Goal: Information Seeking & Learning: Learn about a topic

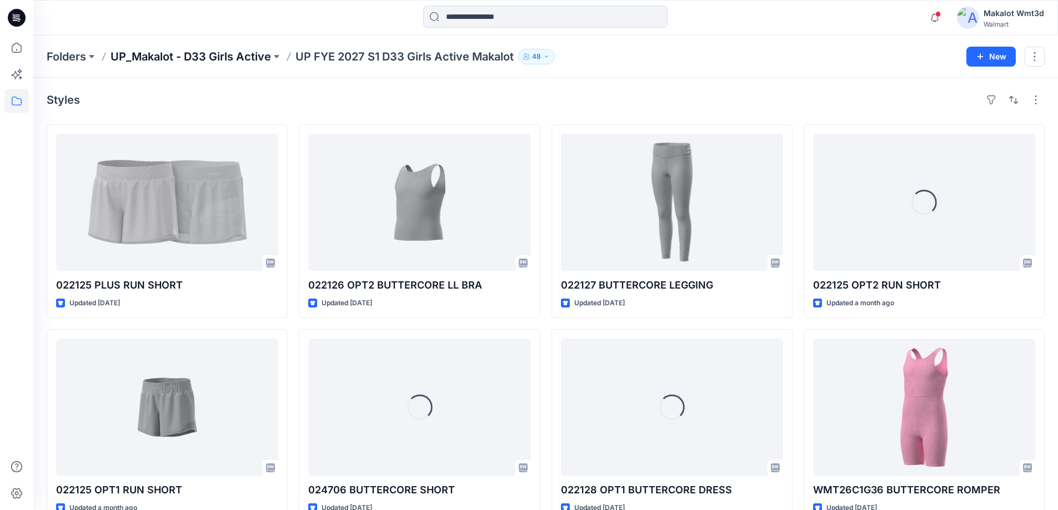
click at [225, 51] on p "UP_Makalot - D33 Girls Active" at bounding box center [191, 57] width 161 height 16
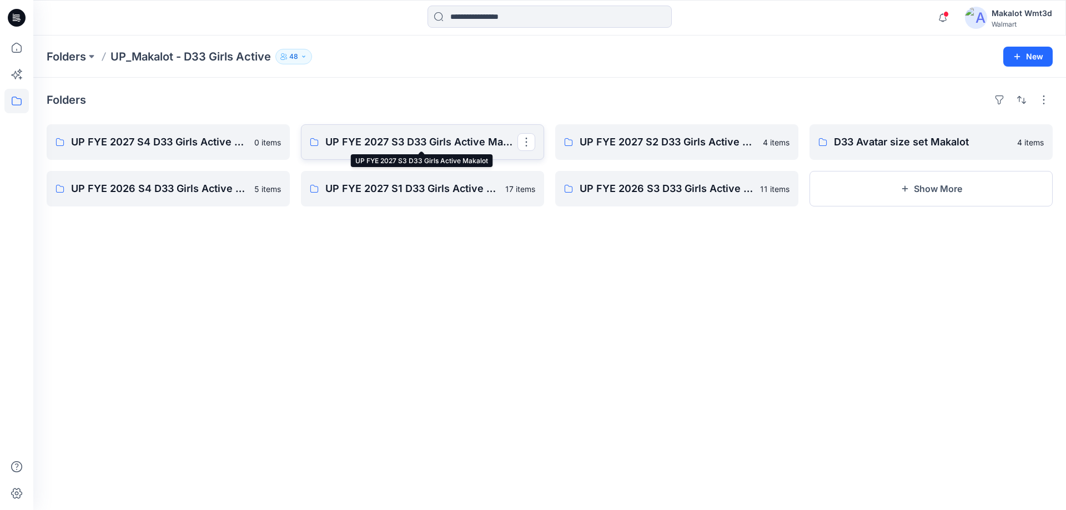
click at [482, 143] on p "UP FYE 2027 S3 D33 Girls Active Makalot" at bounding box center [421, 142] width 192 height 16
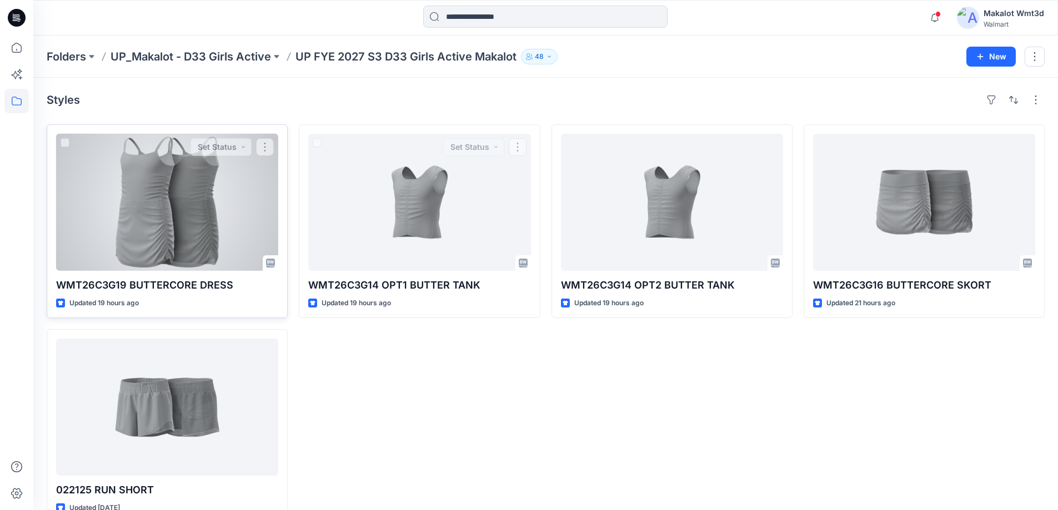
click at [187, 203] on div at bounding box center [167, 202] width 222 height 137
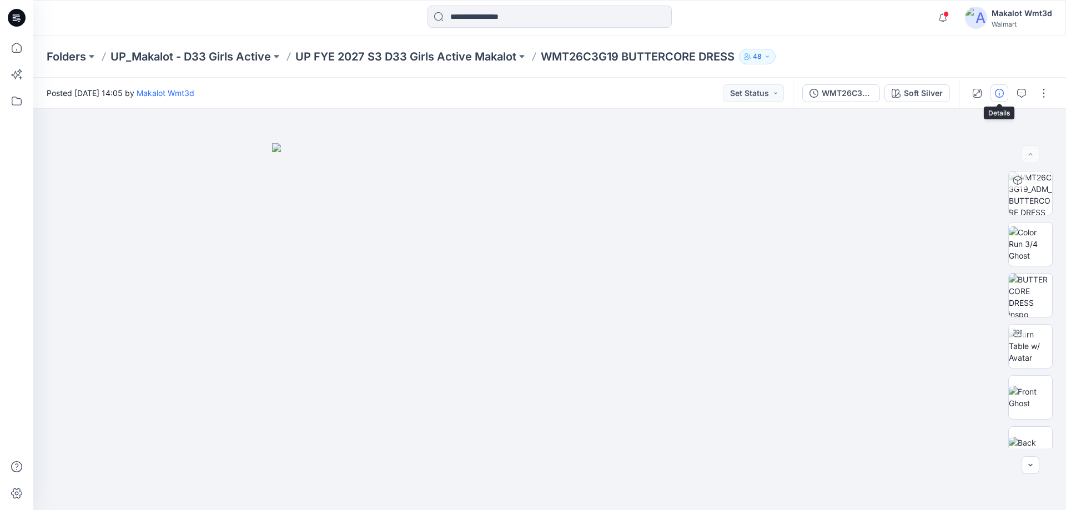
click at [998, 89] on icon "button" at bounding box center [999, 93] width 9 height 9
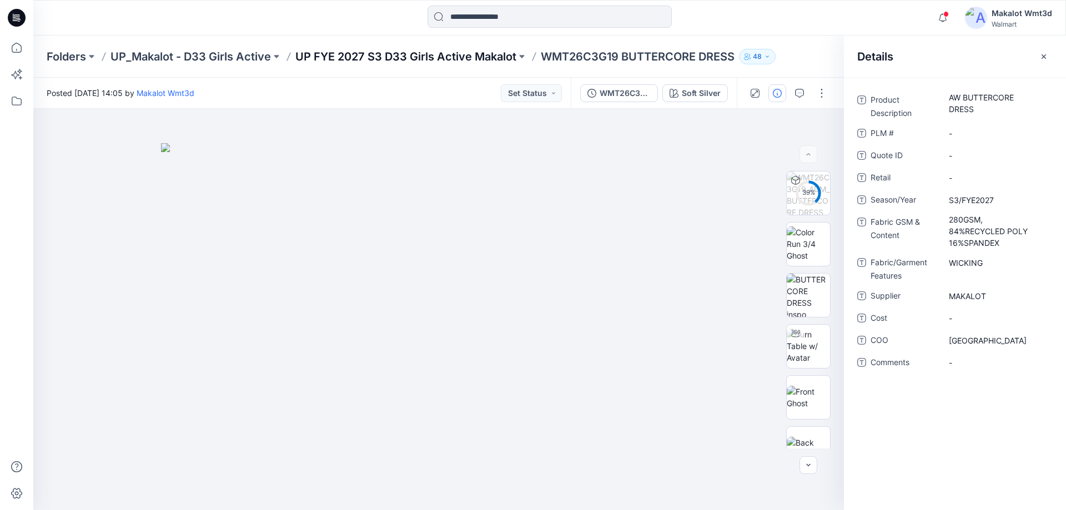
click at [470, 51] on p "UP FYE 2027 S3 D33 Girls Active Makalot" at bounding box center [405, 57] width 221 height 16
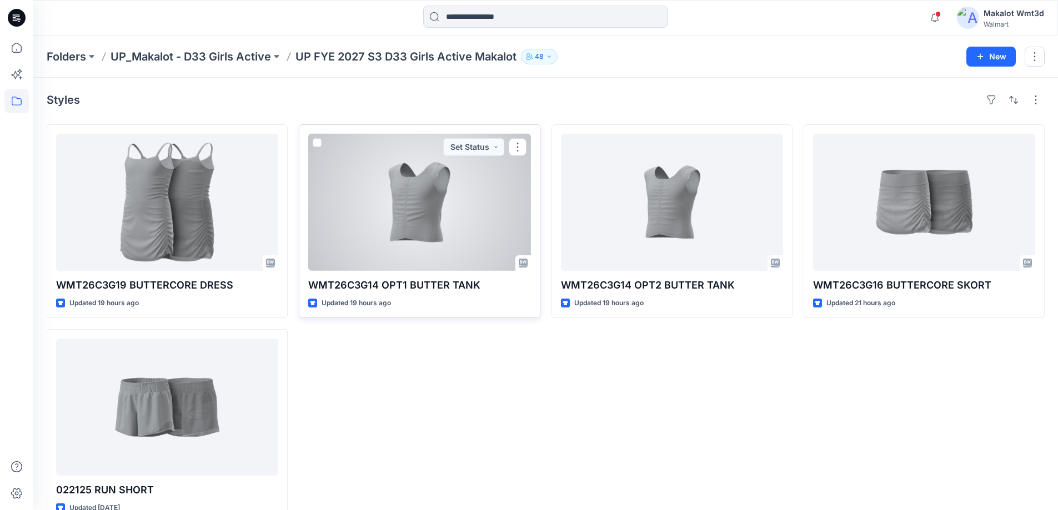
click at [465, 238] on div at bounding box center [419, 202] width 222 height 137
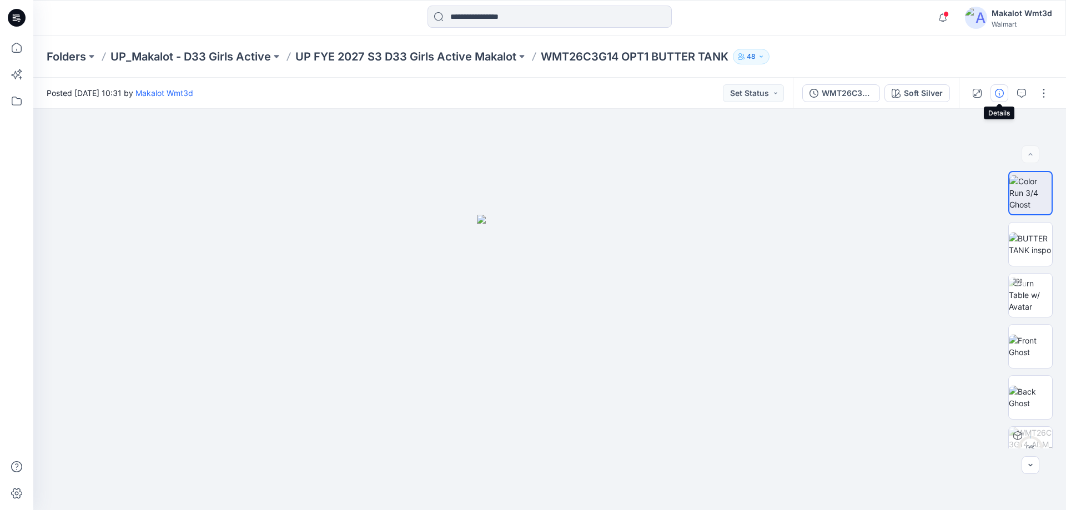
click at [1003, 89] on icon "button" at bounding box center [999, 93] width 9 height 9
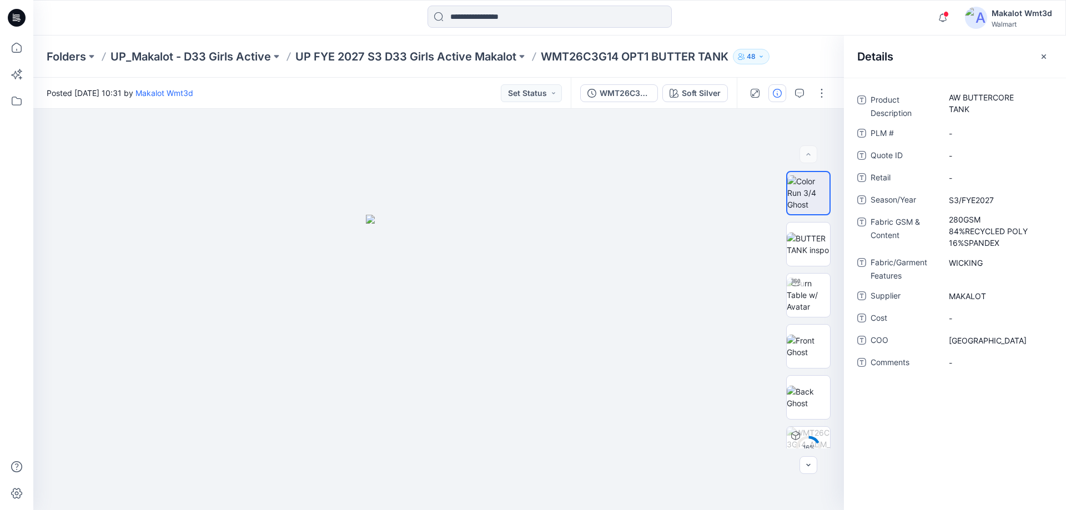
click at [408, 67] on div "Folders UP_Makalot - D33 Girls Active UP FYE 2027 S3 D33 Girls Active Makalot W…" at bounding box center [549, 57] width 1033 height 42
click at [408, 63] on p "UP FYE 2027 S3 D33 Girls Active Makalot" at bounding box center [405, 57] width 221 height 16
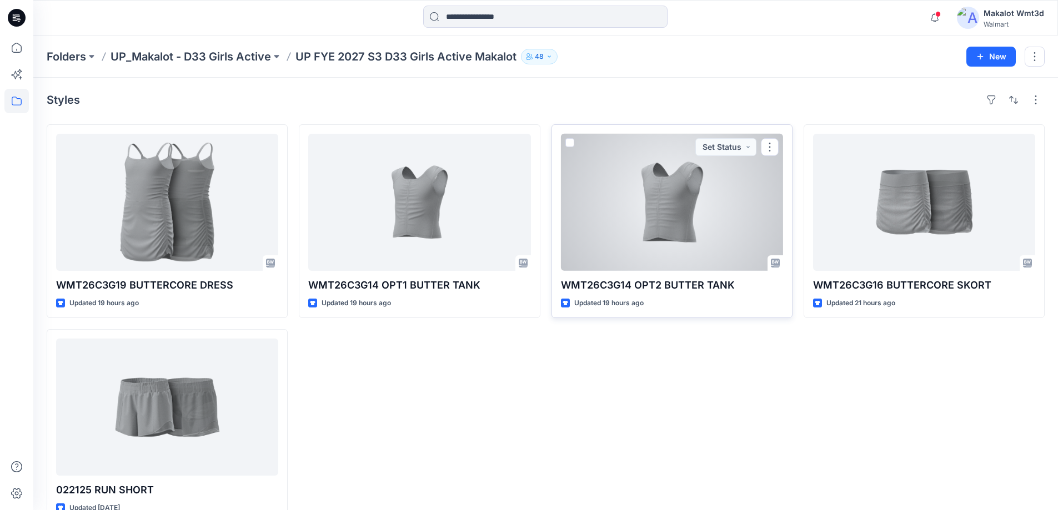
click at [638, 185] on div at bounding box center [672, 202] width 222 height 137
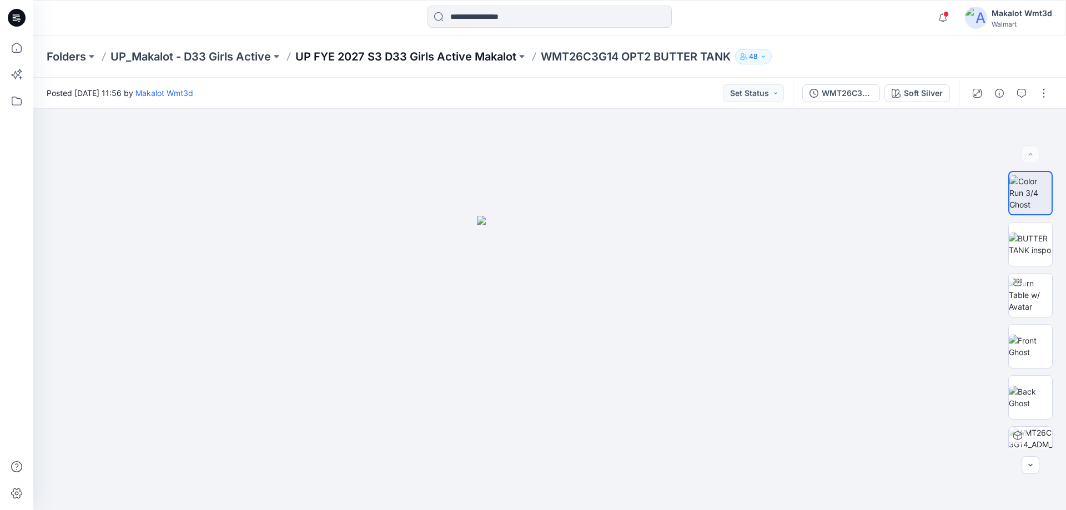
click at [390, 53] on p "UP FYE 2027 S3 D33 Girls Active Makalot" at bounding box center [405, 57] width 221 height 16
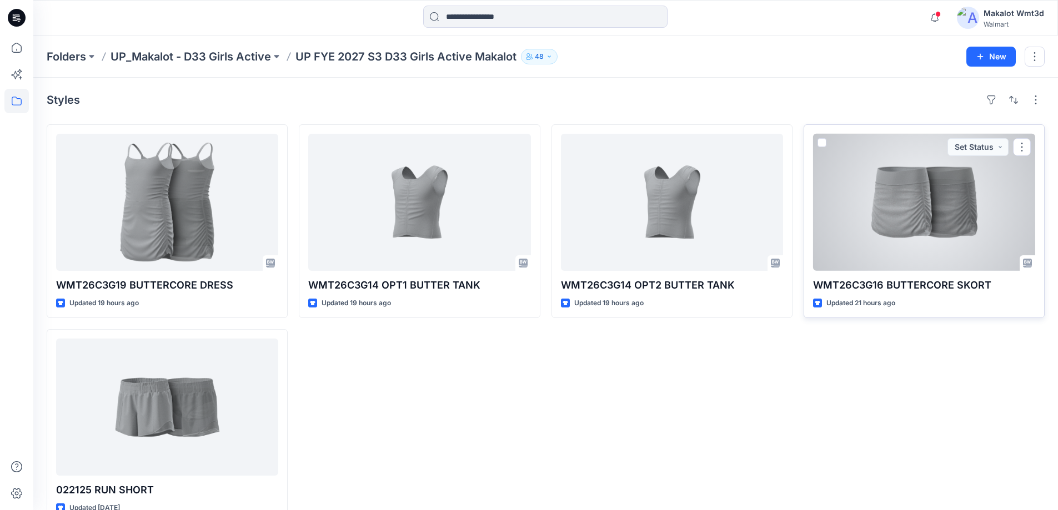
click at [898, 190] on div at bounding box center [924, 202] width 222 height 137
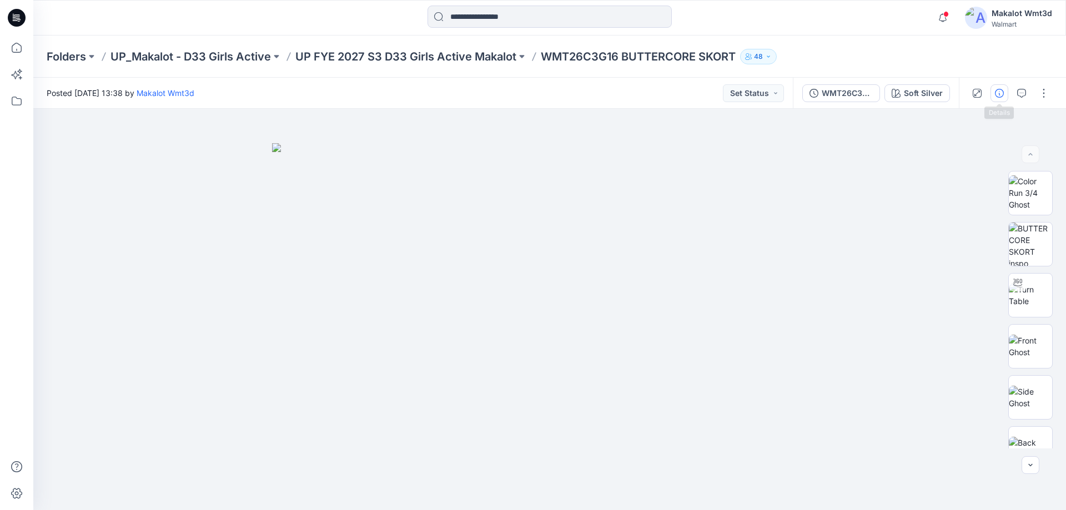
click at [996, 94] on icon "button" at bounding box center [999, 93] width 9 height 9
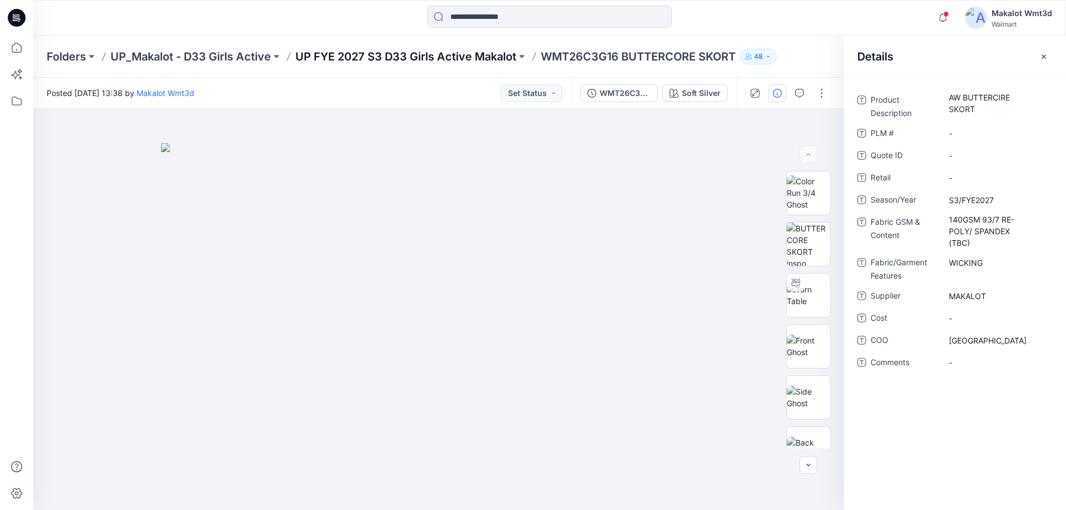
click at [457, 61] on p "UP FYE 2027 S3 D33 Girls Active Makalot" at bounding box center [405, 57] width 221 height 16
